Goal: Task Accomplishment & Management: Complete application form

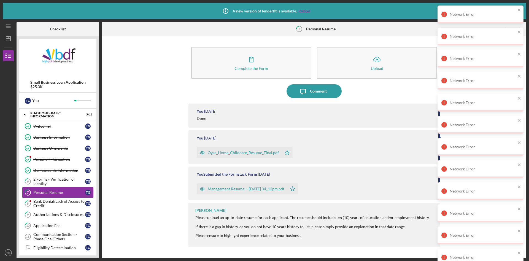
scroll to position [65, 0]
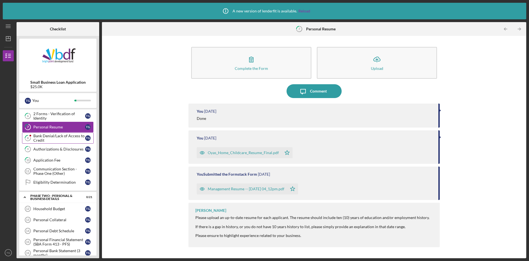
click at [57, 136] on div "Bank Denial/Lack of Access to Credit" at bounding box center [59, 137] width 52 height 9
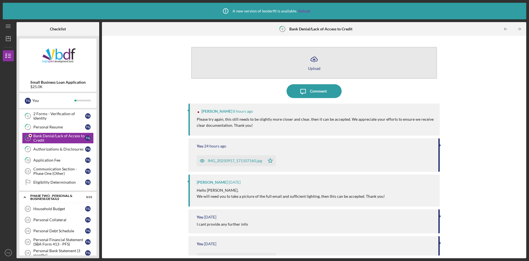
click at [310, 66] on div "Upload" at bounding box center [314, 68] width 12 height 4
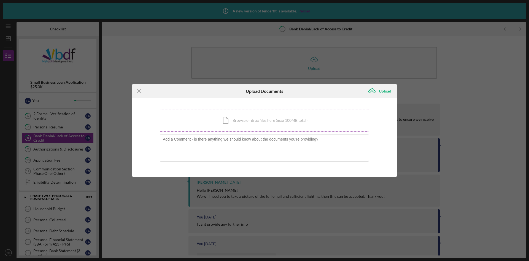
click at [210, 123] on div "Icon/Document Browse or drag files here (max 100MB total) Tap to choose files o…" at bounding box center [265, 120] width 210 height 23
click at [255, 117] on div "Icon/Document Browse or drag files here (max 100MB total) Tap to choose files o…" at bounding box center [265, 120] width 210 height 23
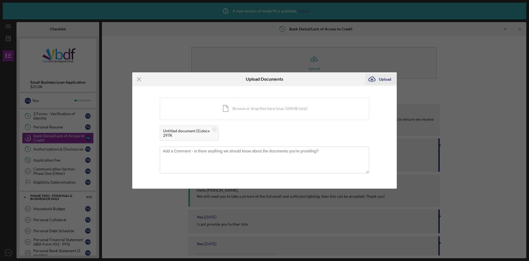
click at [384, 79] on div "Upload" at bounding box center [385, 79] width 12 height 11
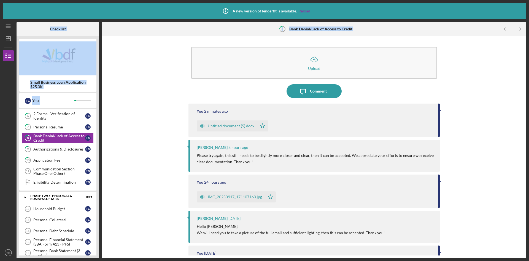
drag, startPoint x: 529, startPoint y: 19, endPoint x: 529, endPoint y: 58, distance: 39.7
click at [529, 58] on div "Icon/Info A new version of lenderfit is available. Reload Icon/Menu 8 Bank Deni…" at bounding box center [264, 130] width 529 height 261
click at [484, 59] on div "Icon/Upload Upload Icon/Message Comment You 2 minutes ago Untitled document (5)…" at bounding box center [314, 147] width 419 height 216
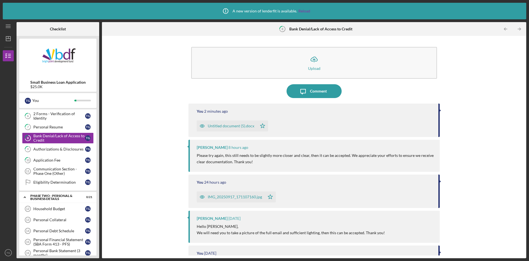
click at [484, 59] on div "Icon/Upload Upload Icon/Message Comment You 2 minutes ago Untitled document (5)…" at bounding box center [314, 147] width 419 height 216
